Goal: Task Accomplishment & Management: Use online tool/utility

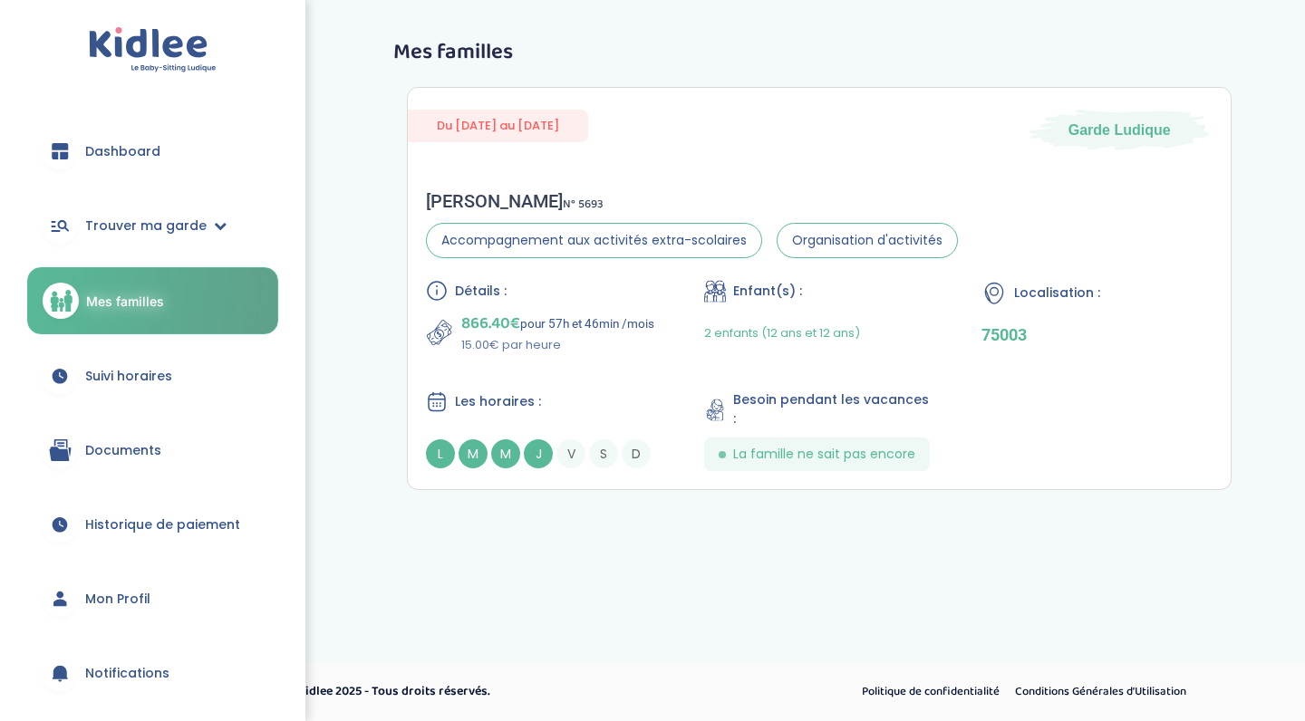
click at [138, 152] on span "Dashboard" at bounding box center [122, 151] width 75 height 19
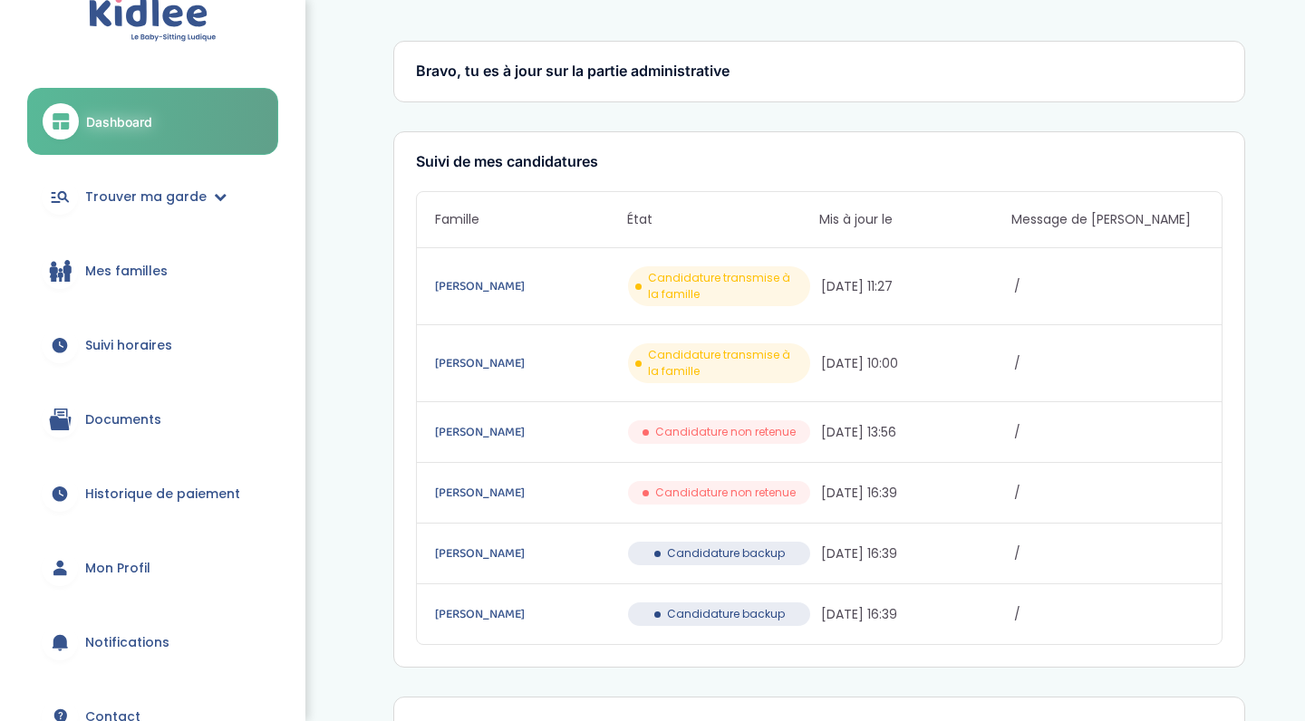
scroll to position [37, 0]
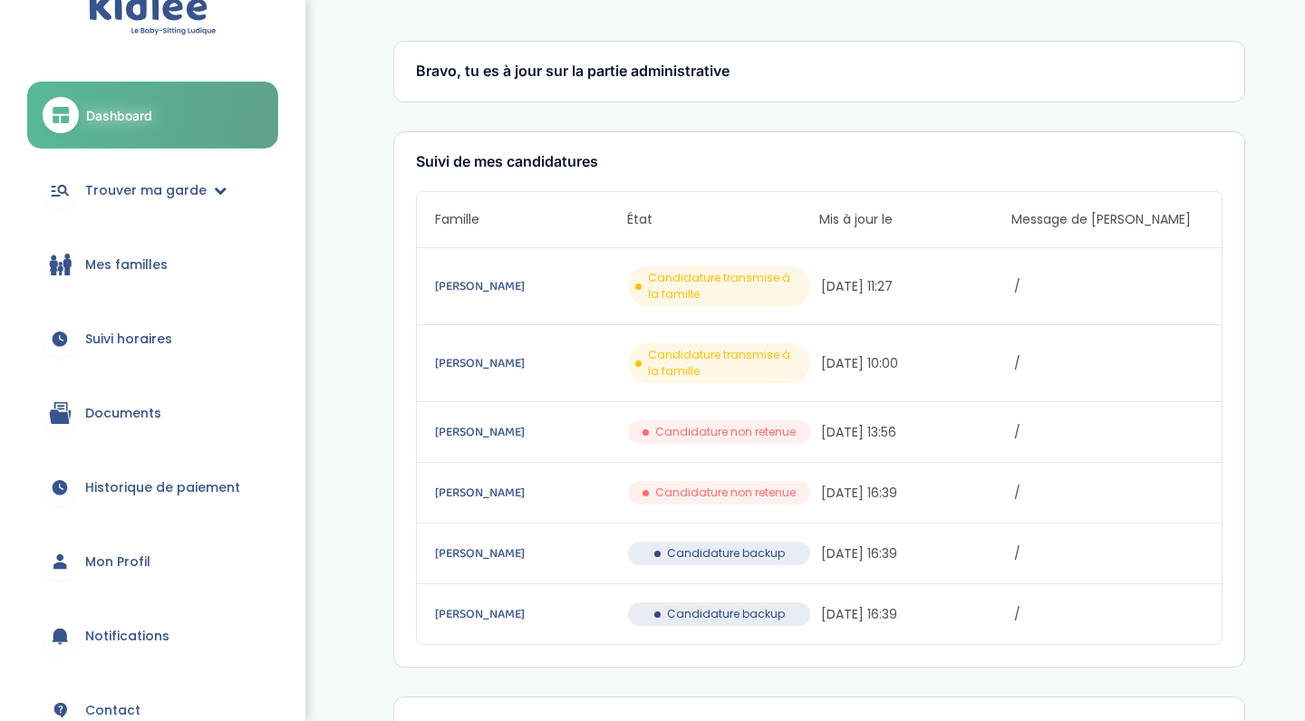
click at [196, 197] on span "Trouver ma garde" at bounding box center [145, 190] width 121 height 19
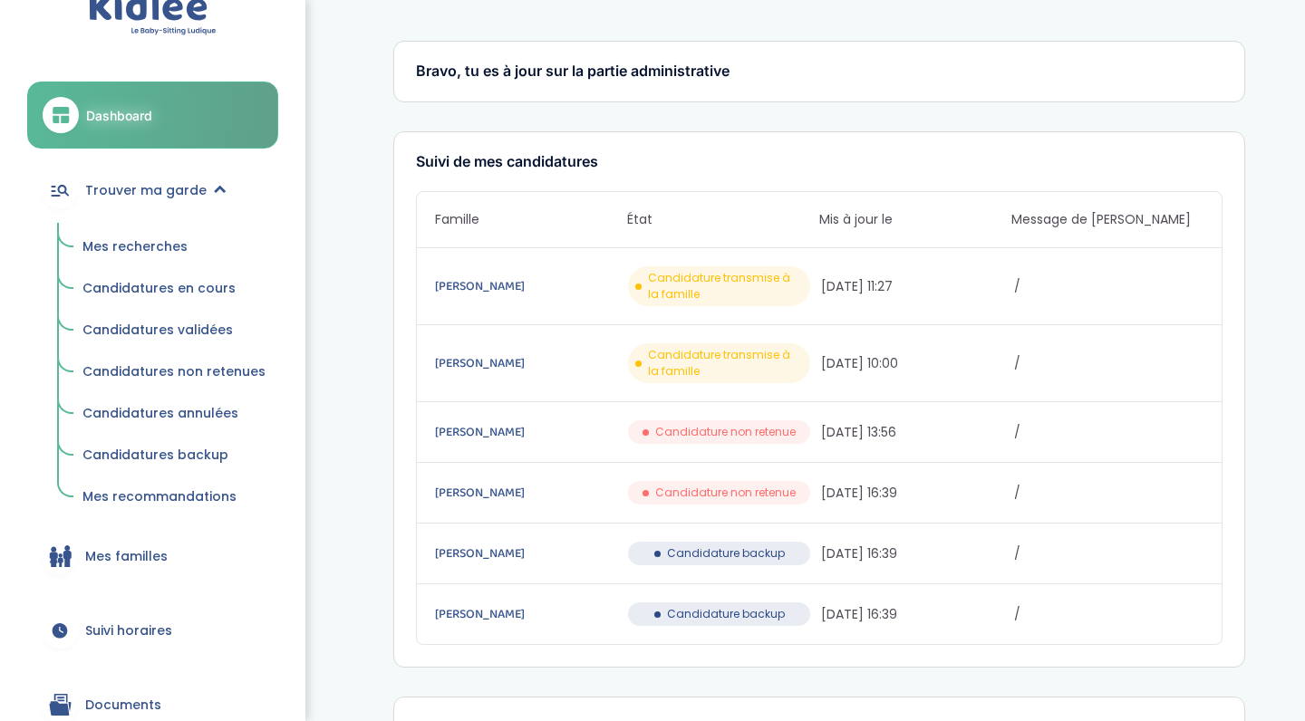
click at [157, 250] on span "Mes recherches" at bounding box center [134, 246] width 105 height 18
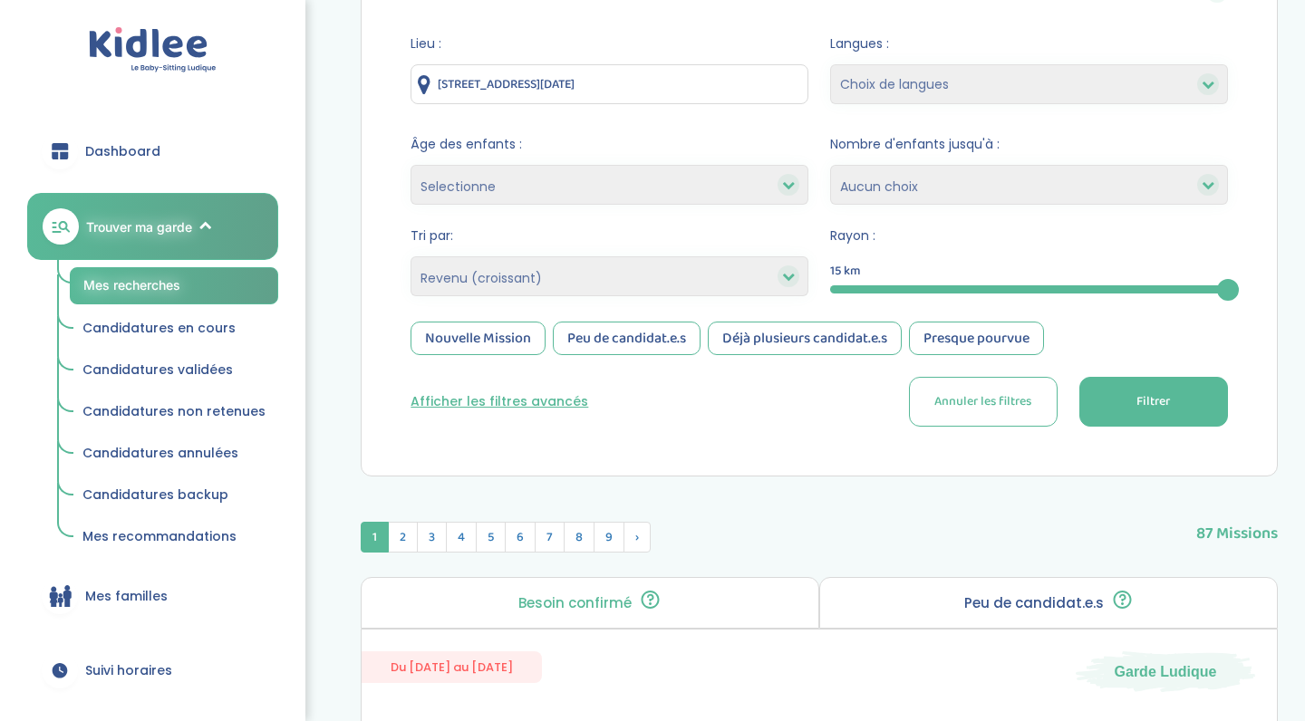
scroll to position [238, 0]
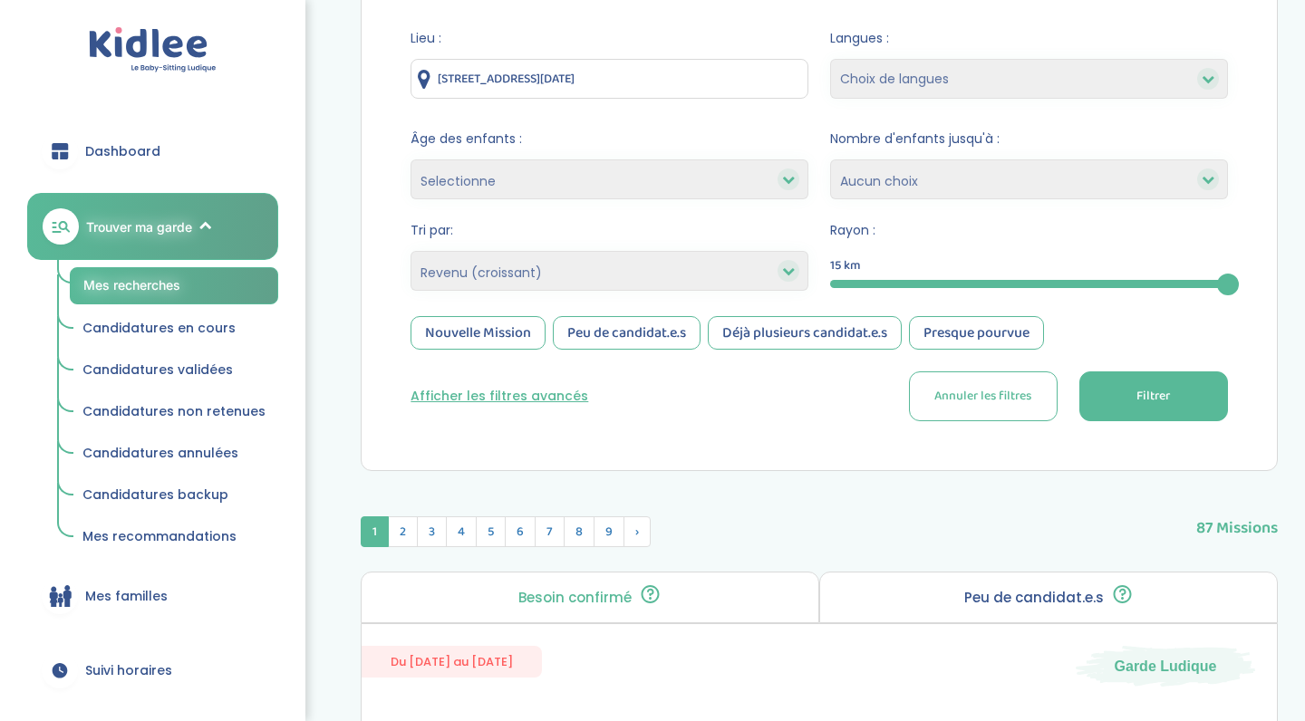
click at [1138, 396] on span "Filtrer" at bounding box center [1154, 396] width 34 height 19
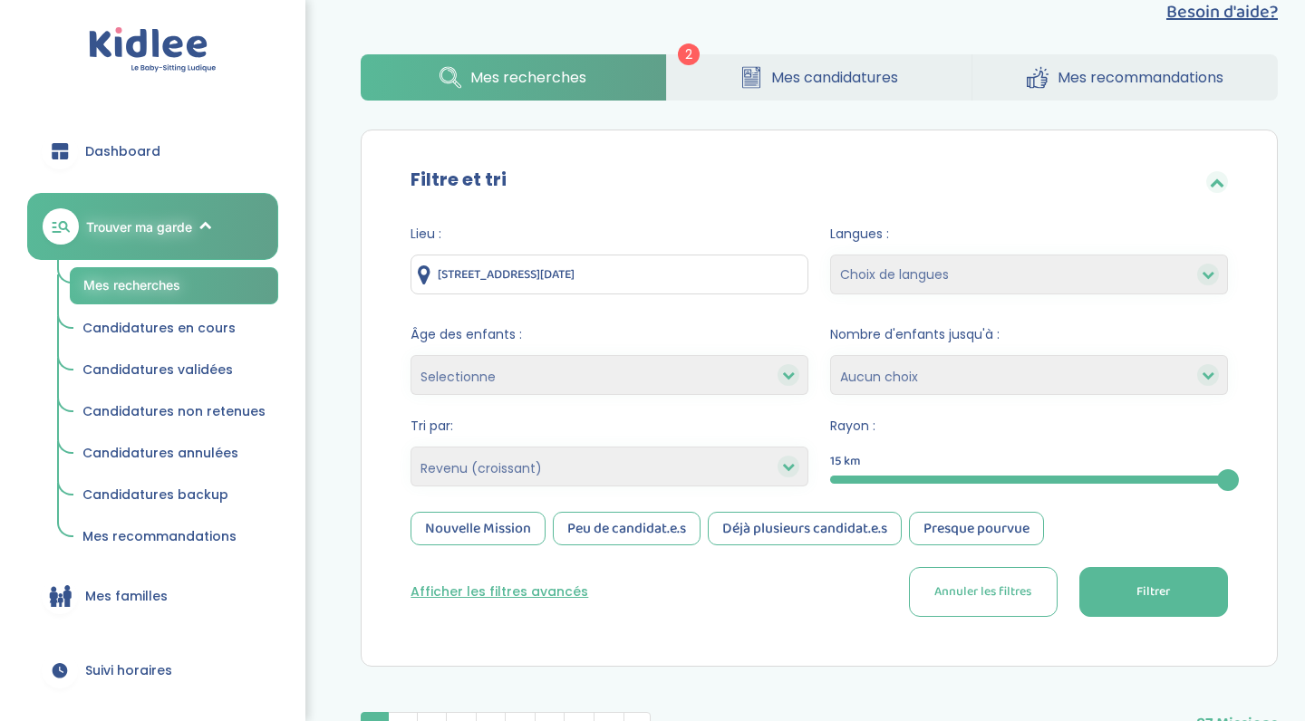
scroll to position [6, 0]
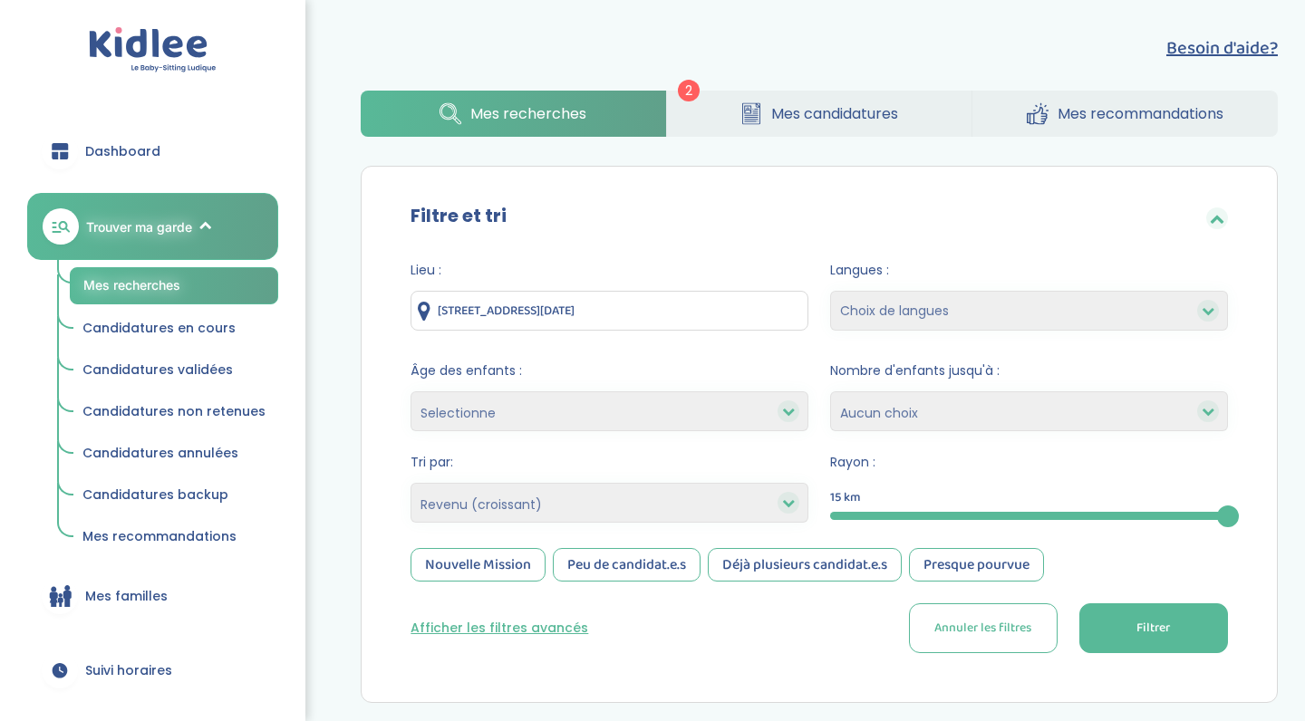
select select "salary_desc"
click at [1181, 610] on button "Filtrer" at bounding box center [1153, 629] width 149 height 50
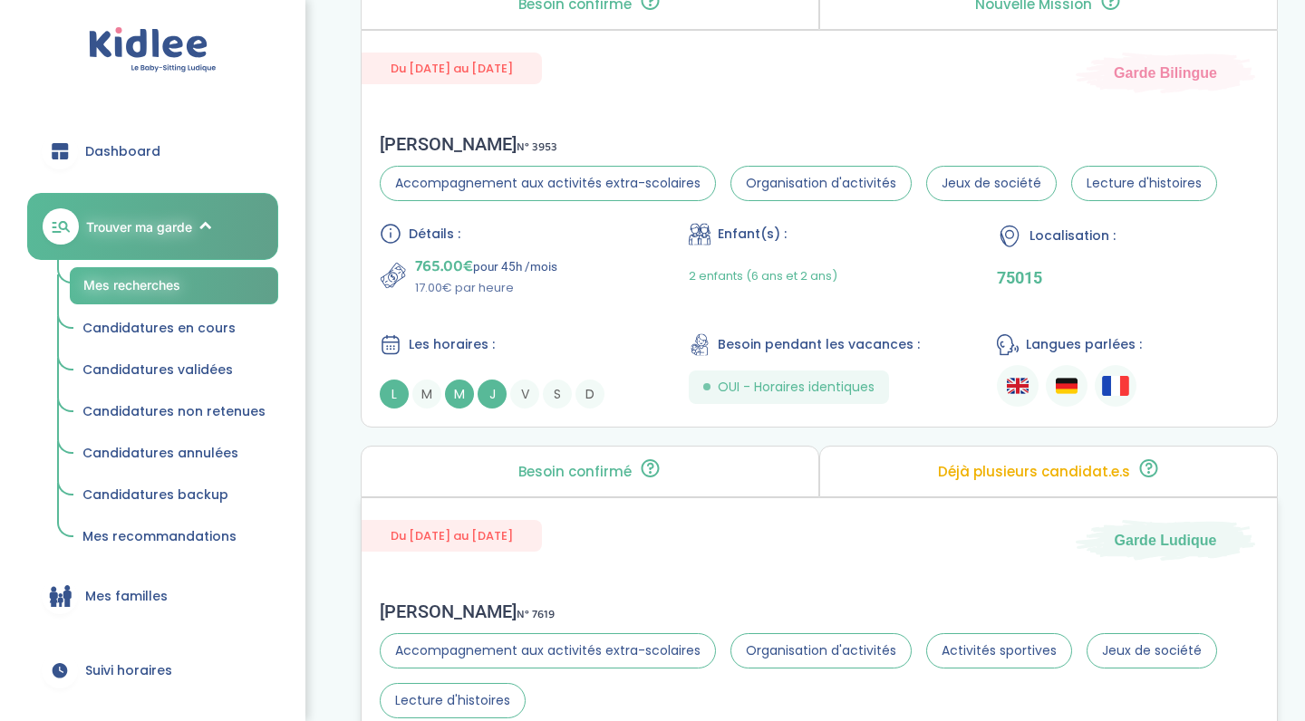
scroll to position [3646, 0]
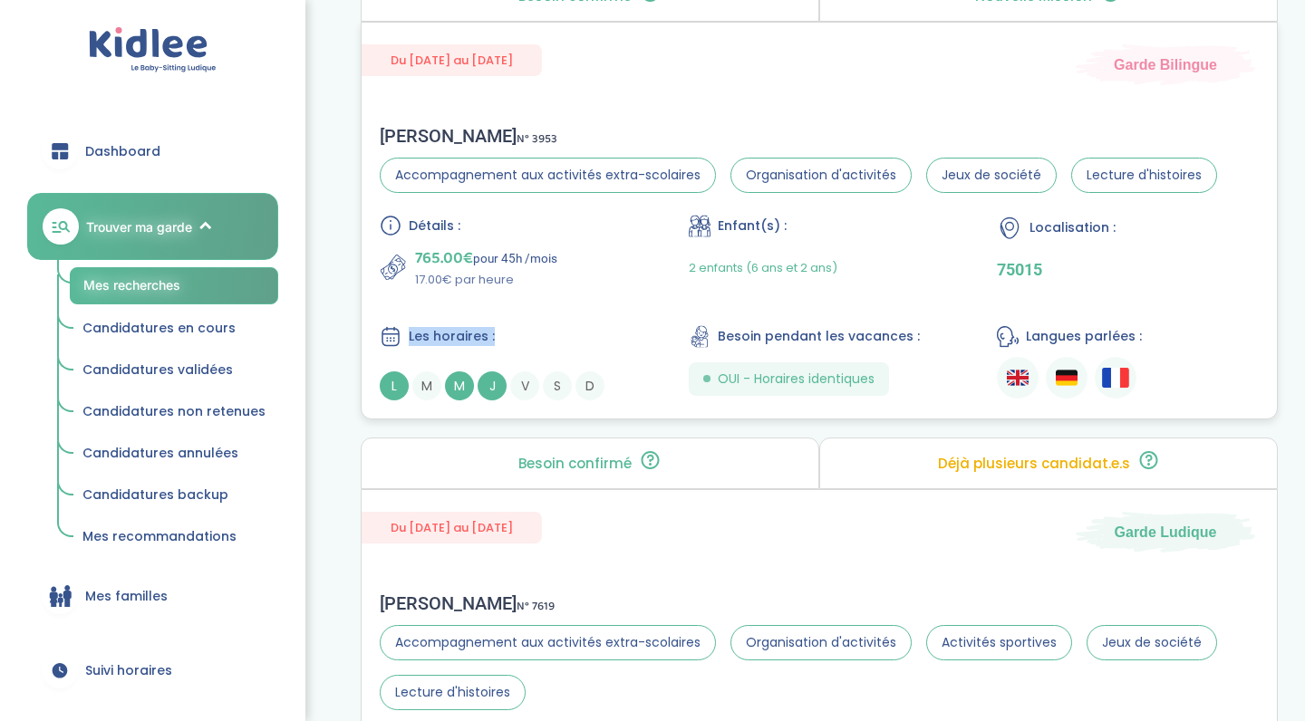
click at [593, 327] on div "Les horaires :" at bounding box center [511, 336] width 262 height 23
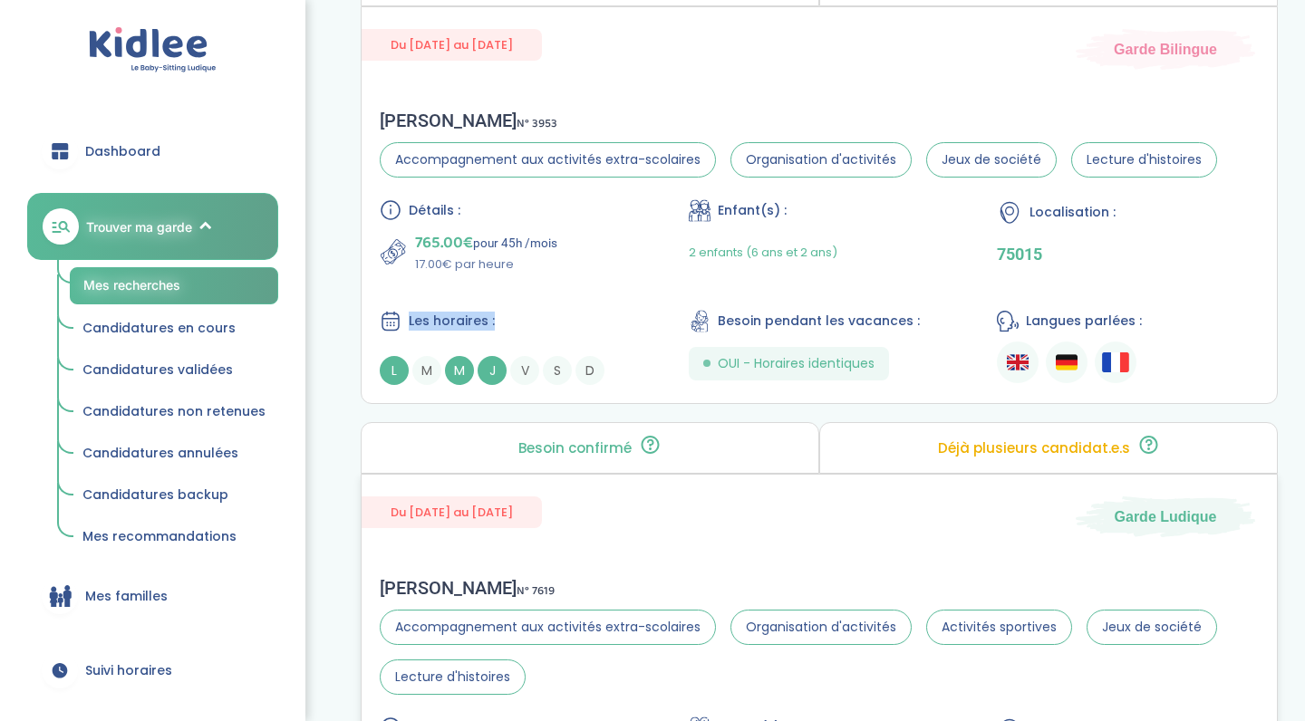
scroll to position [3663, 0]
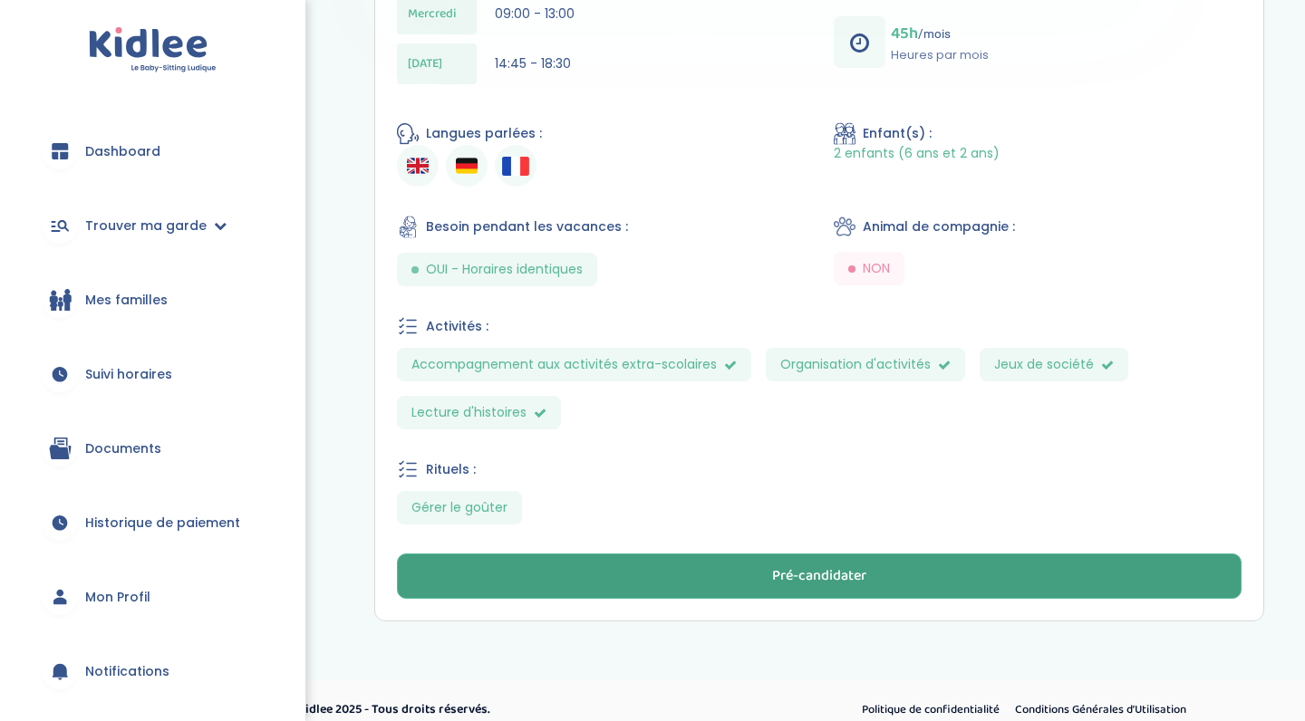
scroll to position [702, 0]
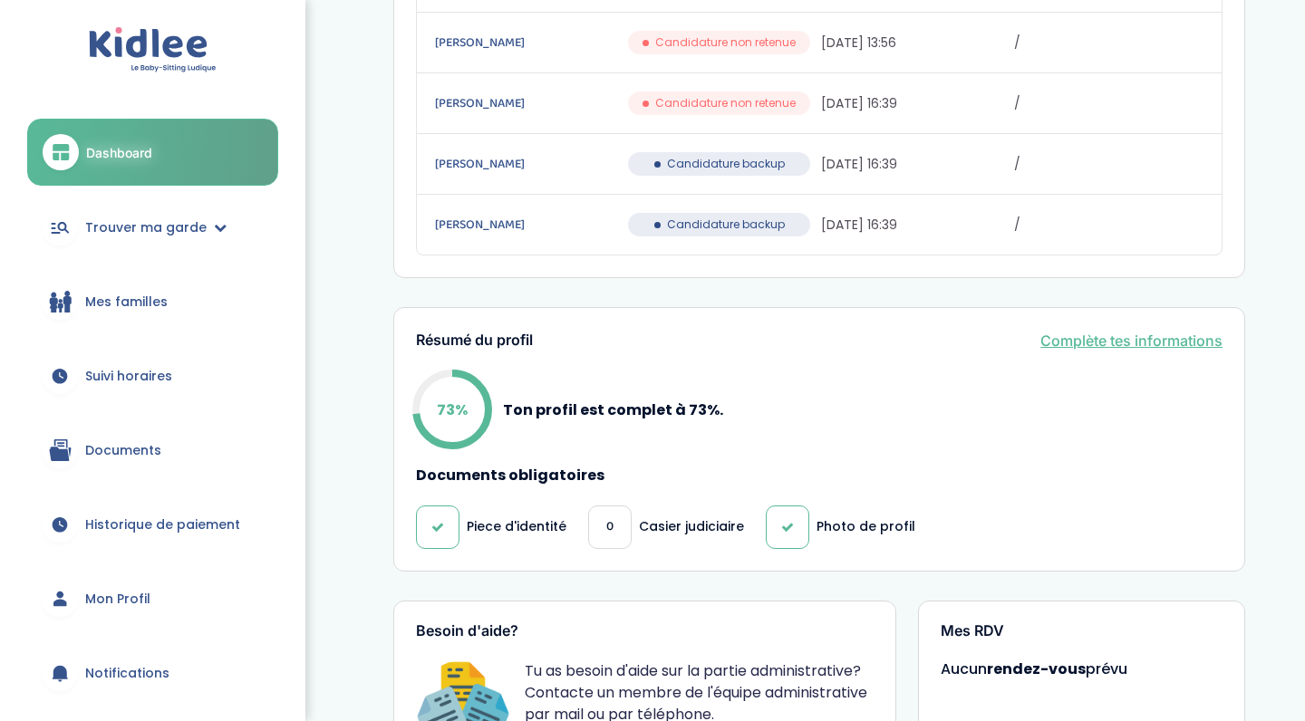
scroll to position [372, 0]
